Goal: Check status

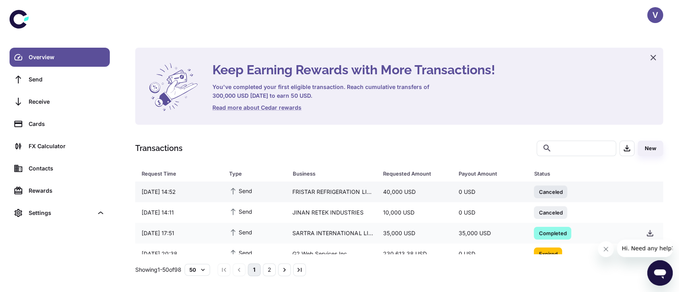
click at [527, 192] on div "Canceled" at bounding box center [580, 192] width 106 height 19
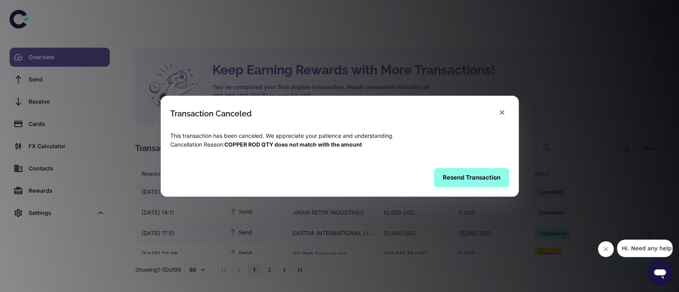
click at [536, 226] on div "Transaction Canceled This transaction has been canceled. We appreciate your pat…" at bounding box center [339, 146] width 679 height 292
click at [503, 111] on icon "button" at bounding box center [502, 112] width 5 height 5
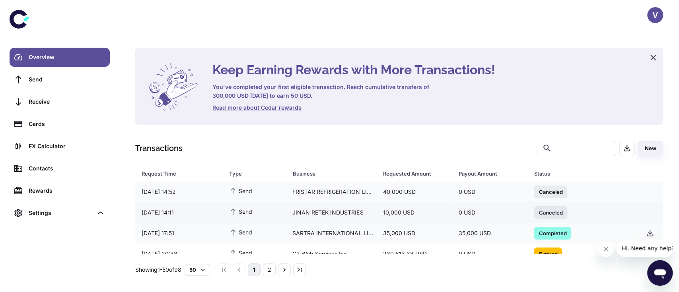
click at [546, 211] on span "Canceled" at bounding box center [550, 212] width 33 height 8
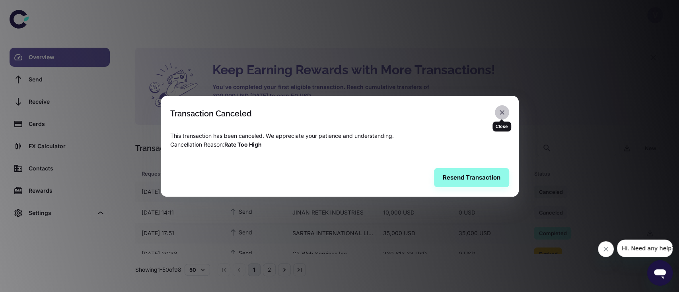
click at [499, 112] on icon "button" at bounding box center [502, 113] width 8 height 8
